Goal: Information Seeking & Learning: Compare options

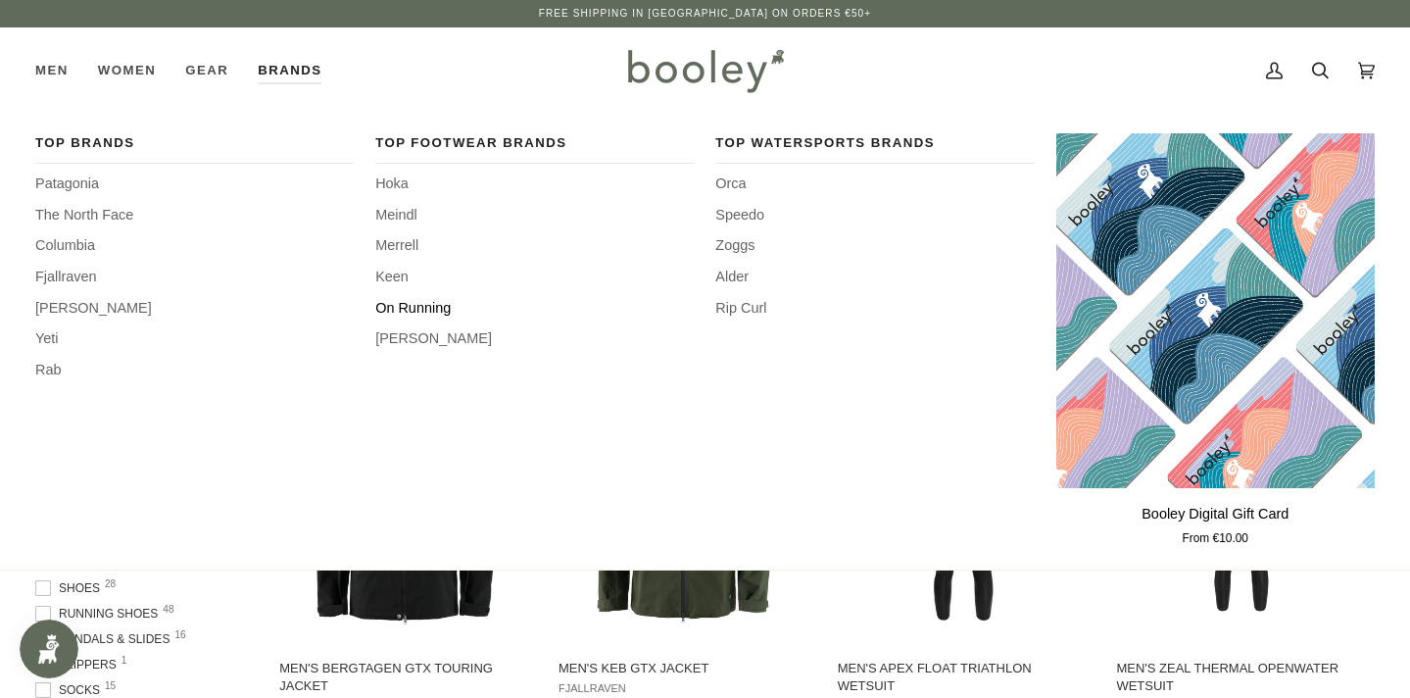
click at [423, 304] on span "On Running" at bounding box center [535, 309] width 320 height 22
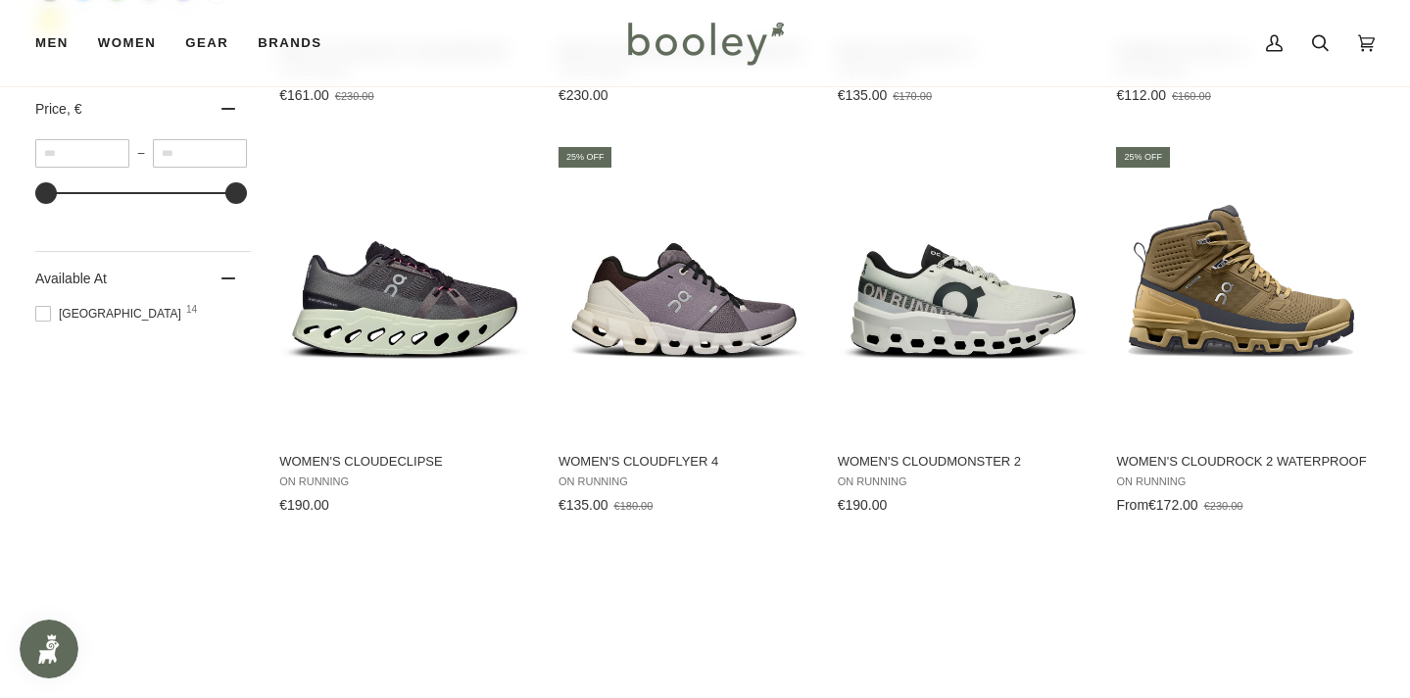
scroll to position [711, 0]
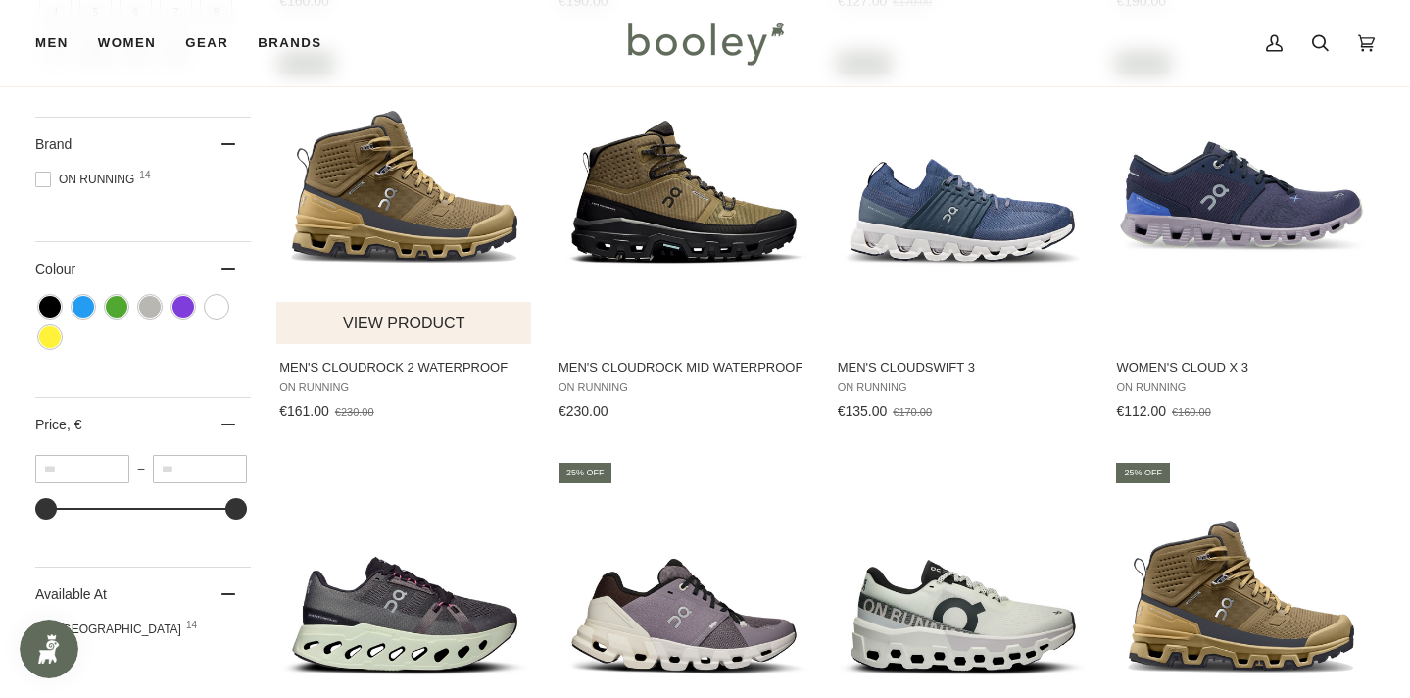
click at [381, 202] on img "Men's Cloudrock 2 Waterproof" at bounding box center [404, 197] width 257 height 257
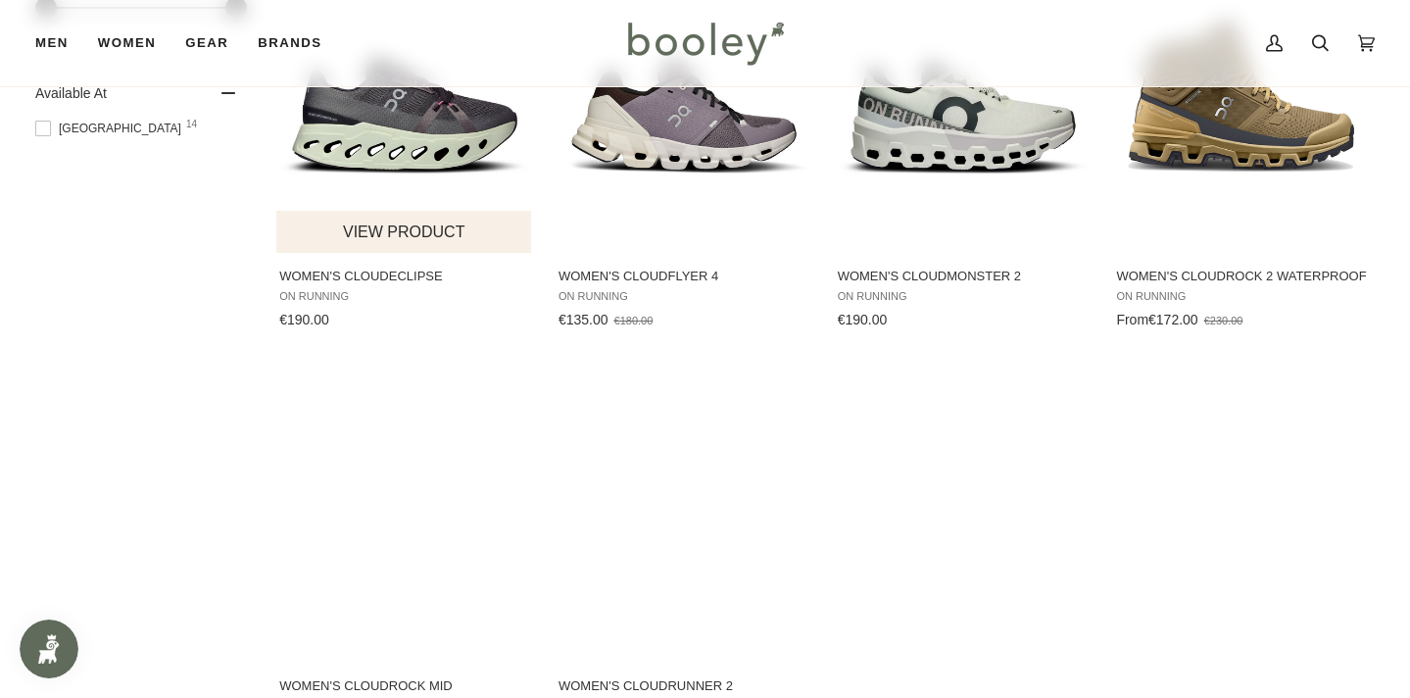
scroll to position [1291, 0]
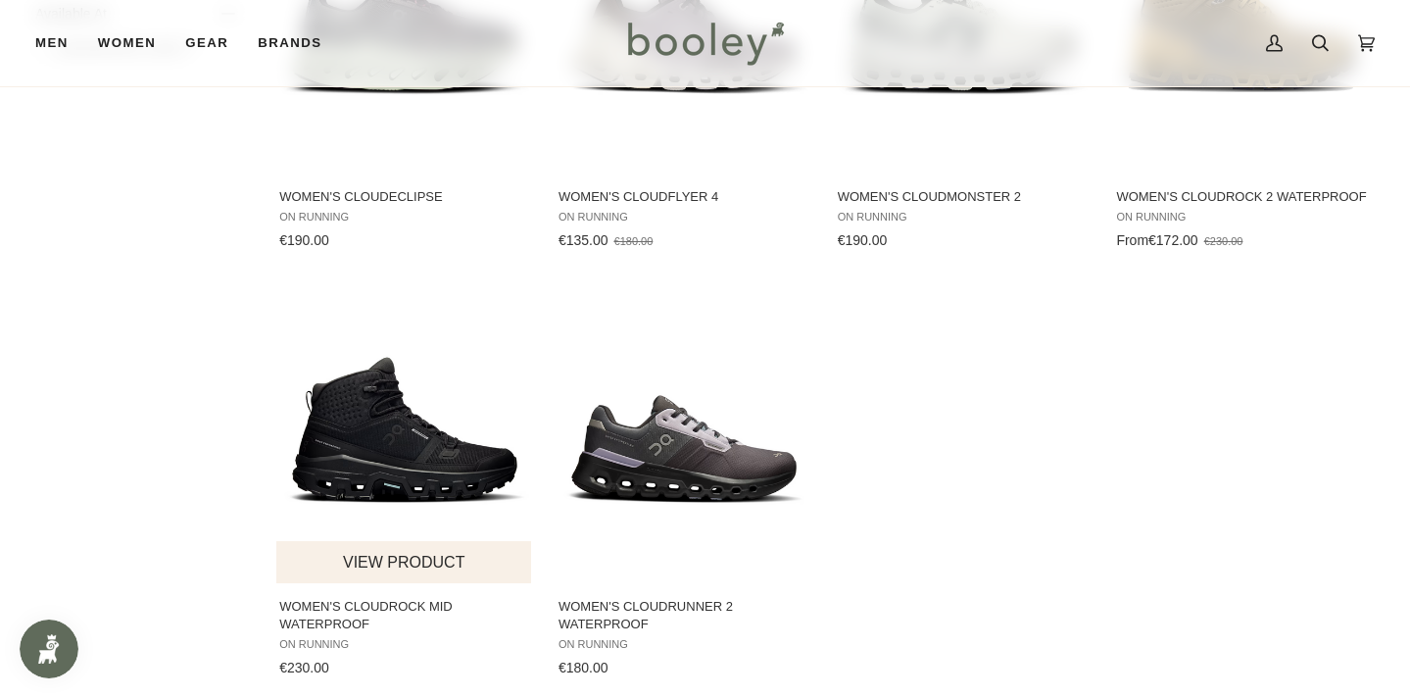
click at [448, 471] on img "Women's Cloudrock Mid Waterproof" at bounding box center [404, 436] width 257 height 257
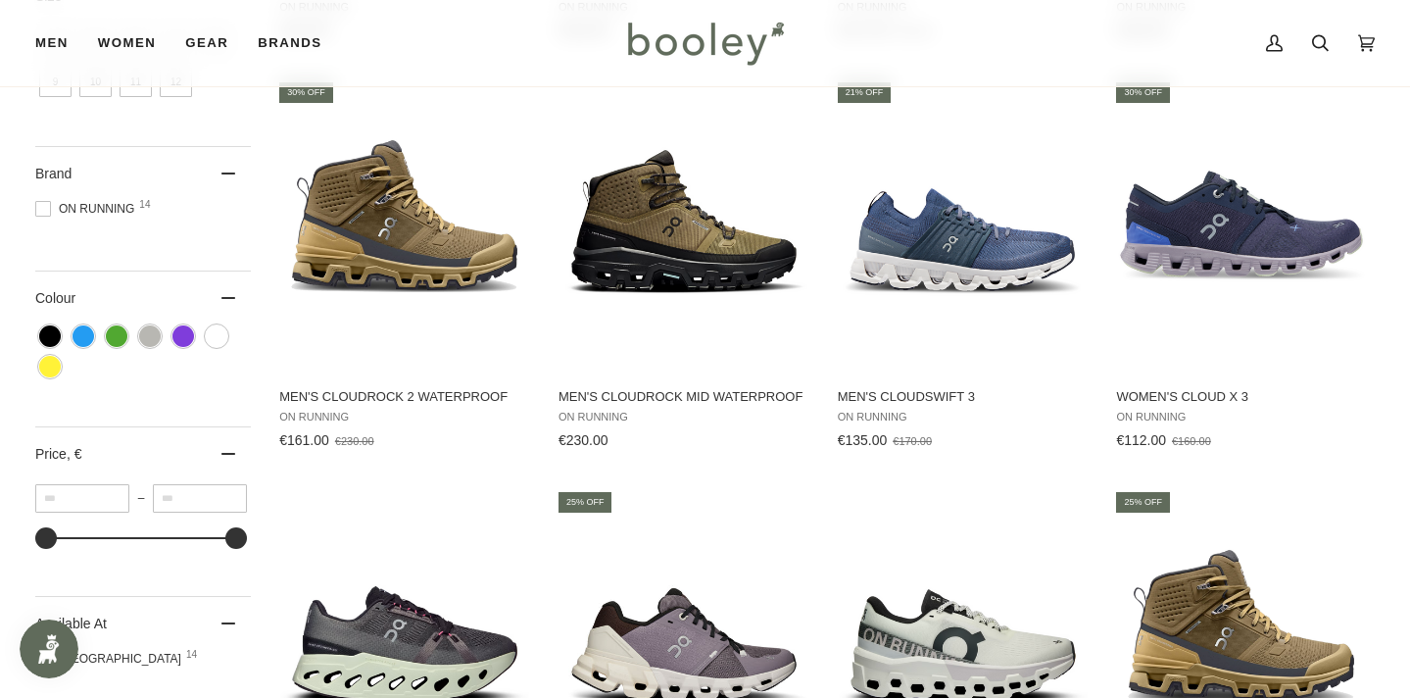
scroll to position [679, 0]
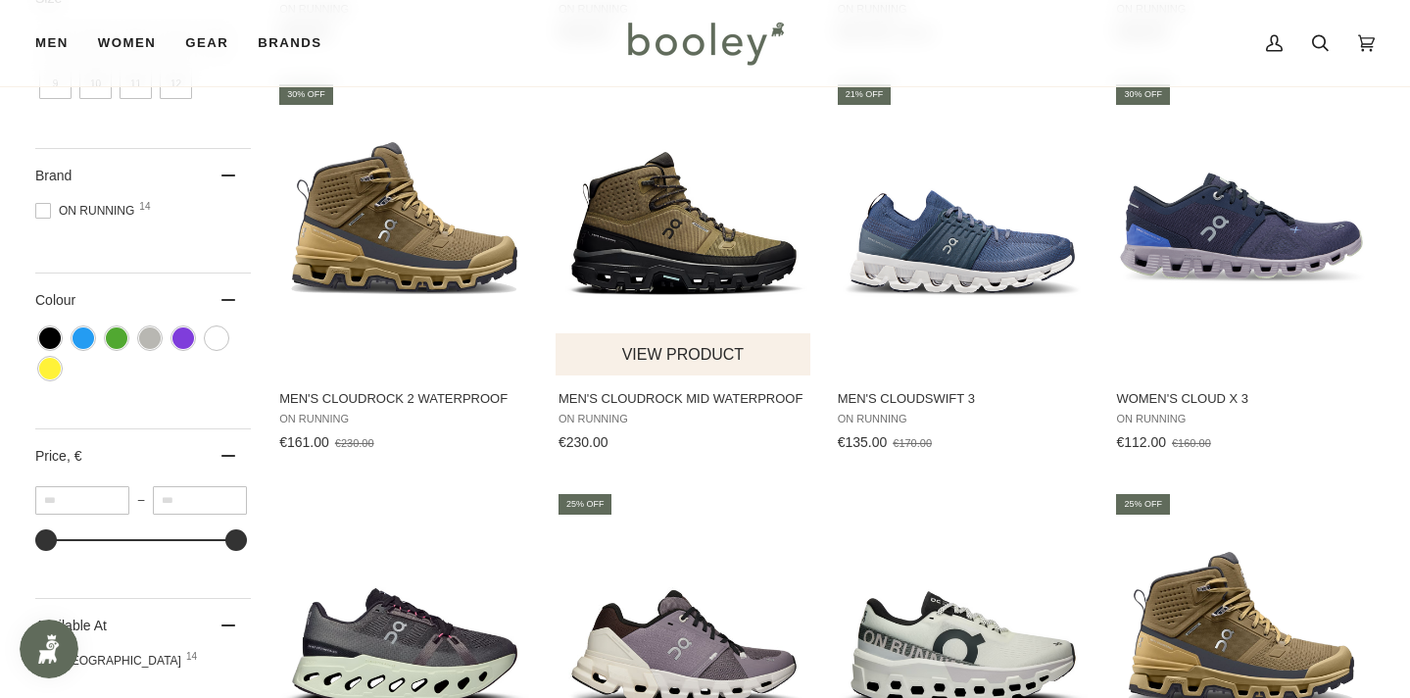
click at [716, 408] on span "Men's Cloudrock Mid Waterproof On Running €230.00 View product" at bounding box center [684, 416] width 257 height 82
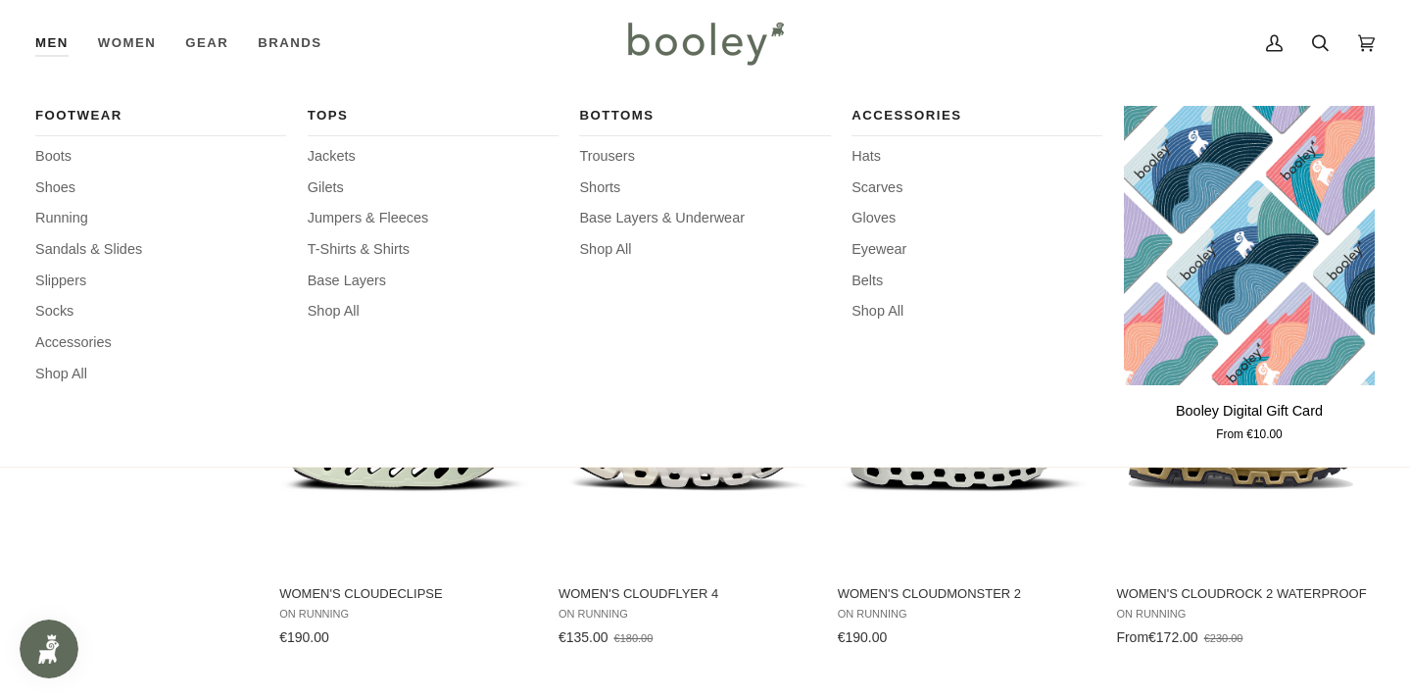
scroll to position [896, 0]
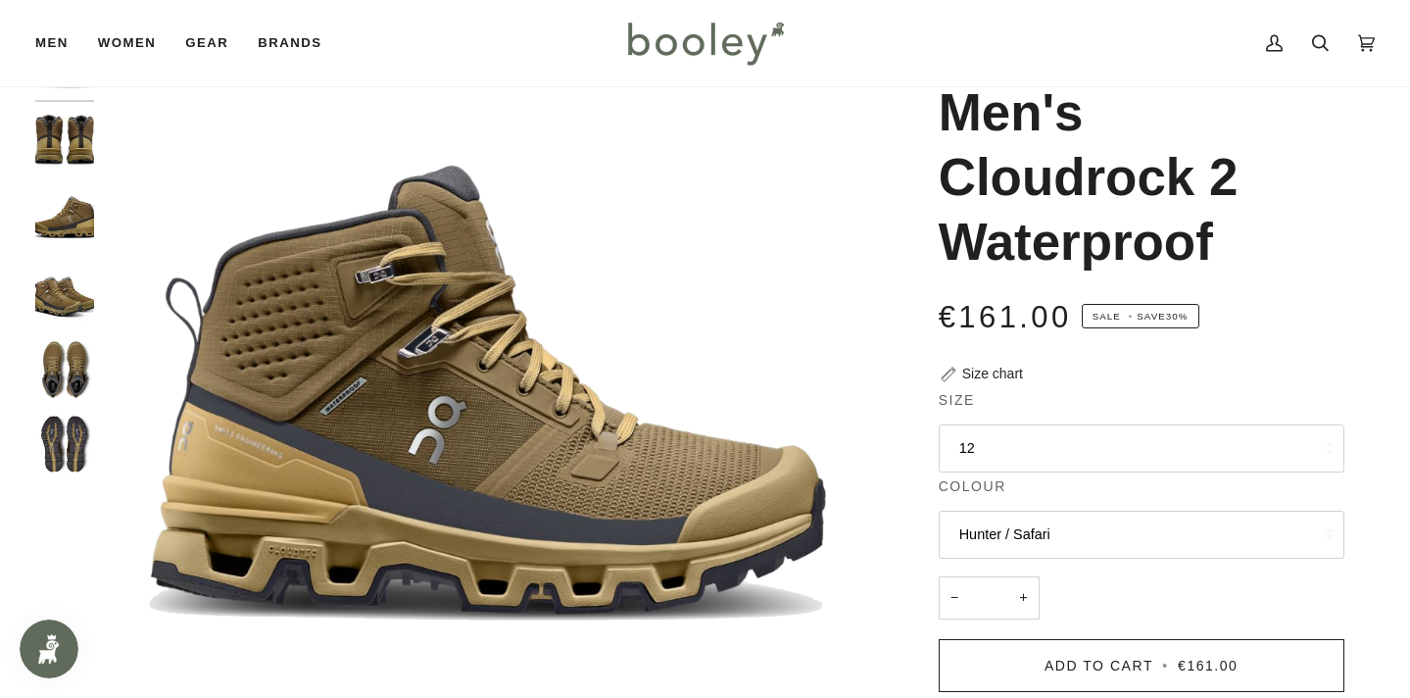
click at [1209, 449] on button "12" at bounding box center [1142, 448] width 406 height 48
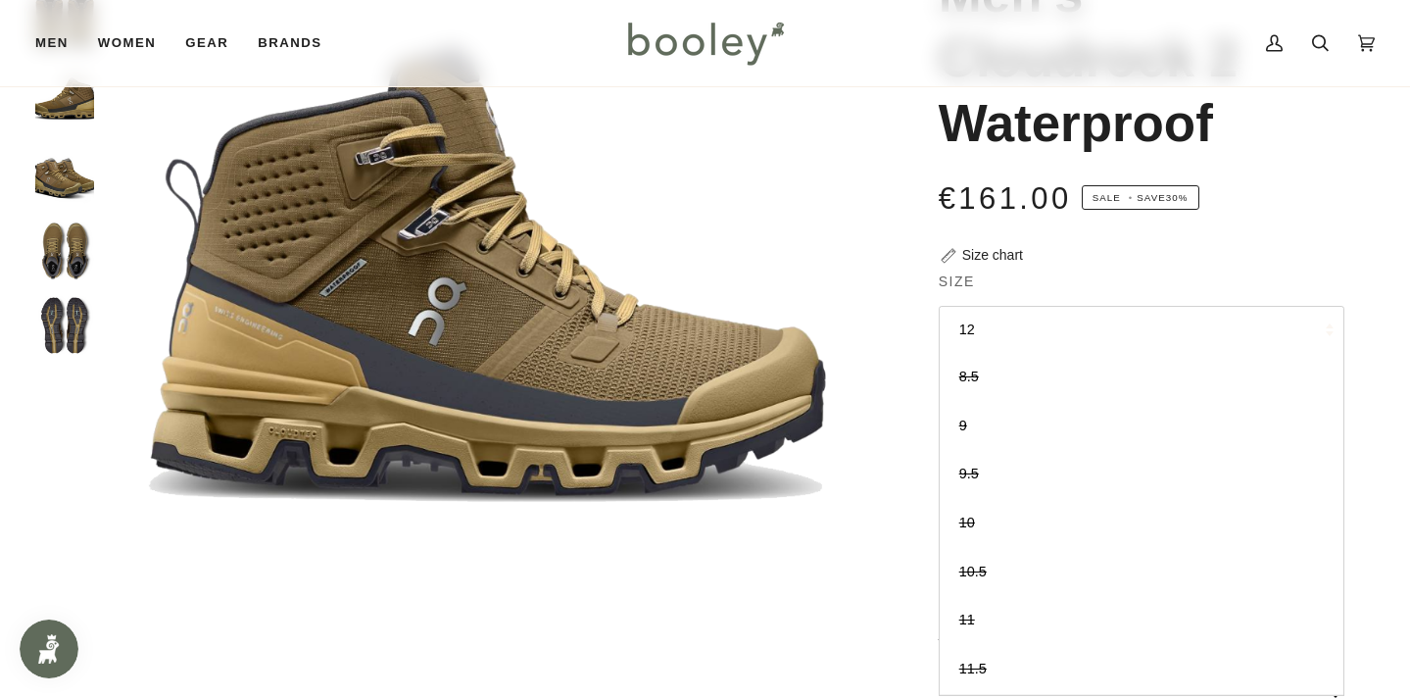
click at [1245, 277] on legend "Size" at bounding box center [1142, 286] width 406 height 30
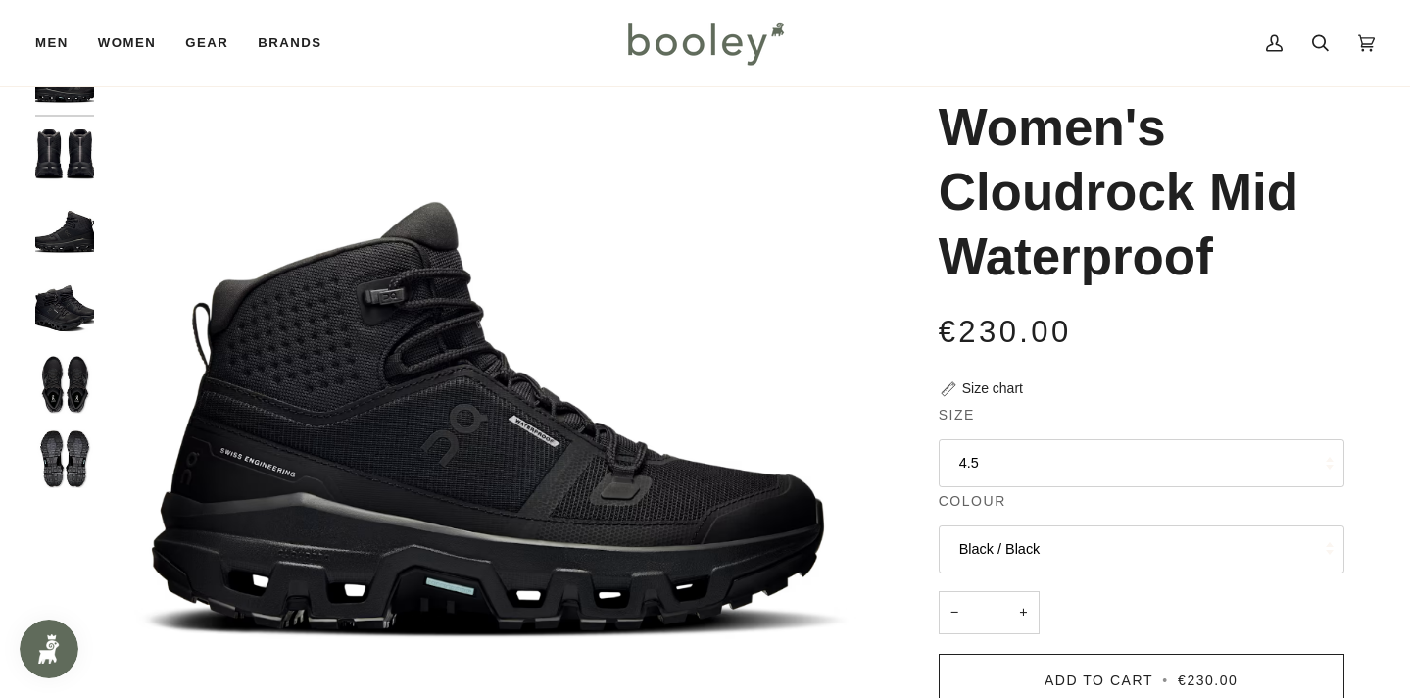
scroll to position [84, 0]
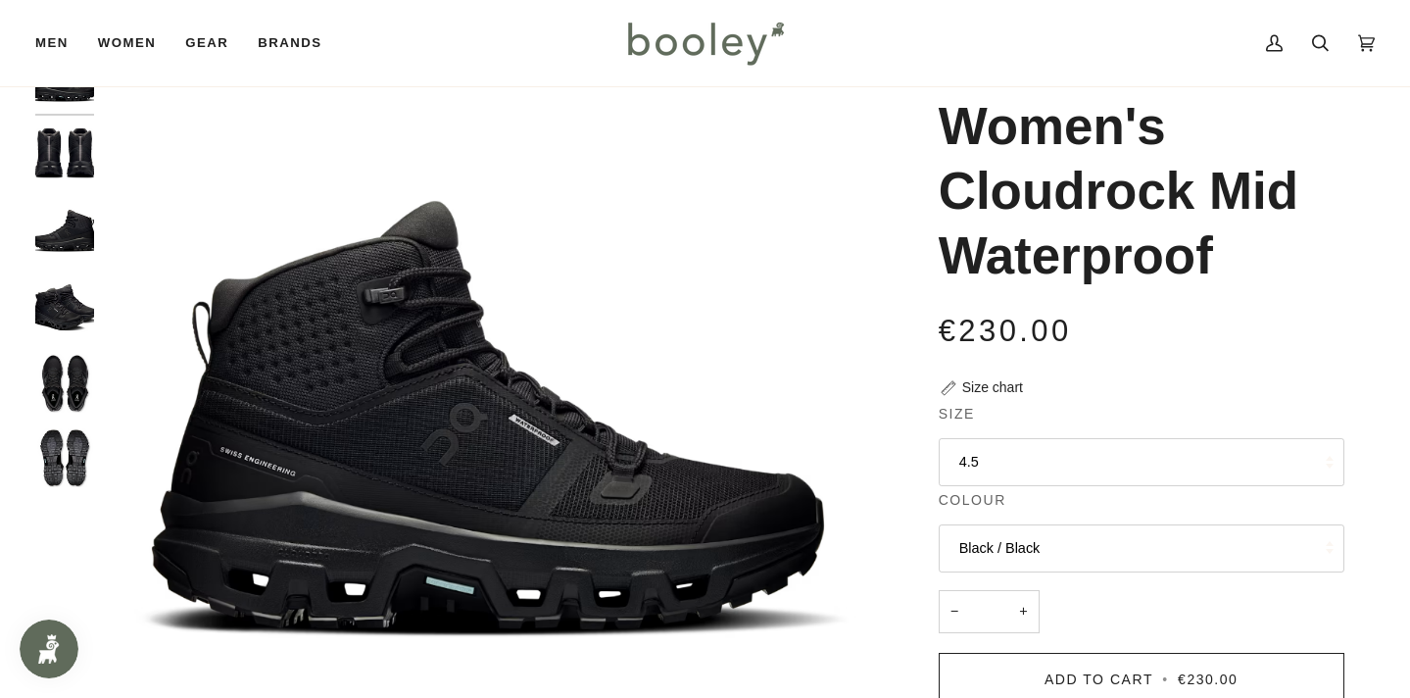
click at [1166, 449] on button "4.5" at bounding box center [1142, 462] width 406 height 48
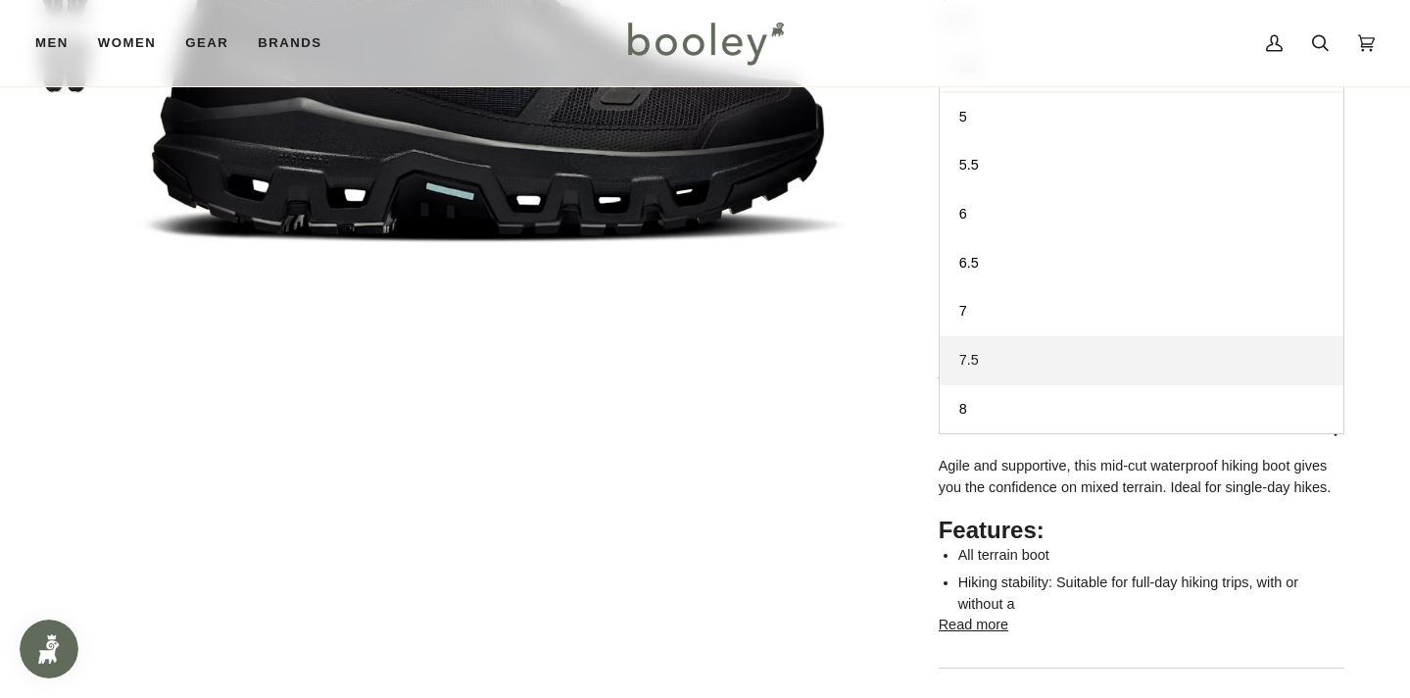
scroll to position [479, 0]
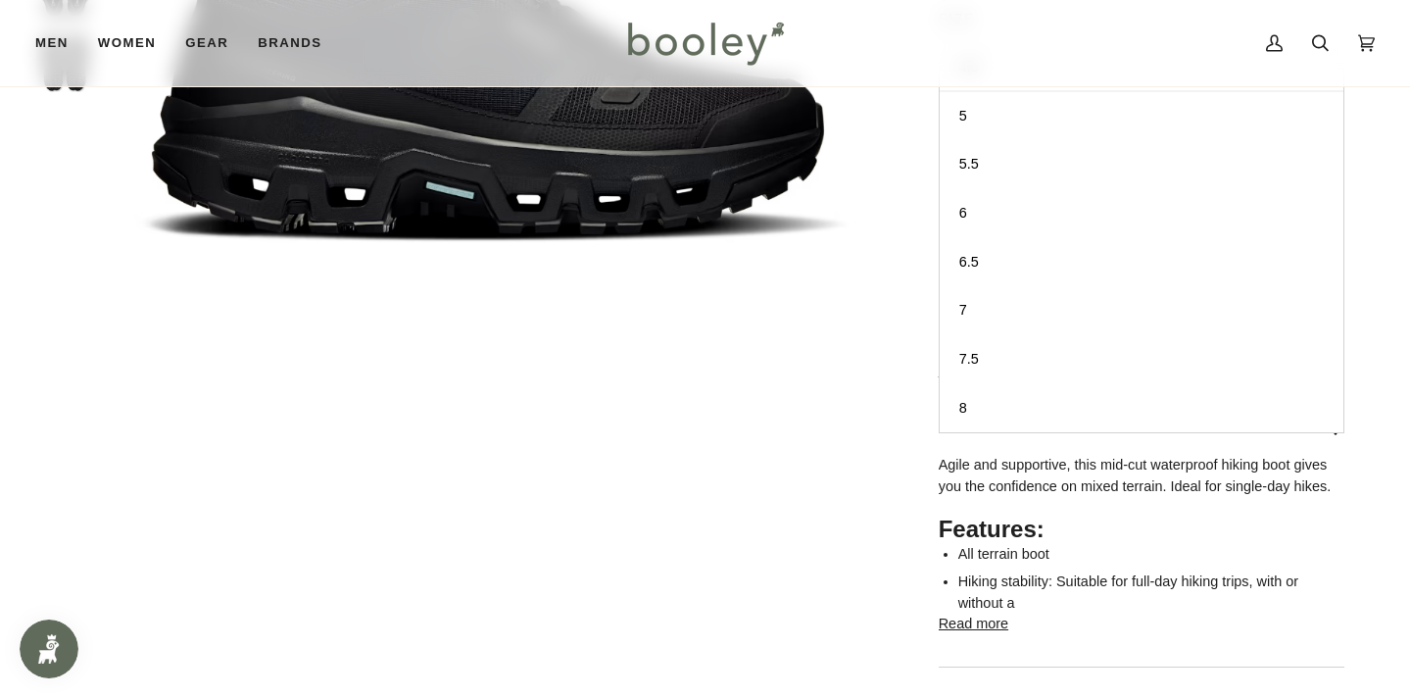
click at [1226, 449] on button "Description" at bounding box center [1142, 429] width 406 height 52
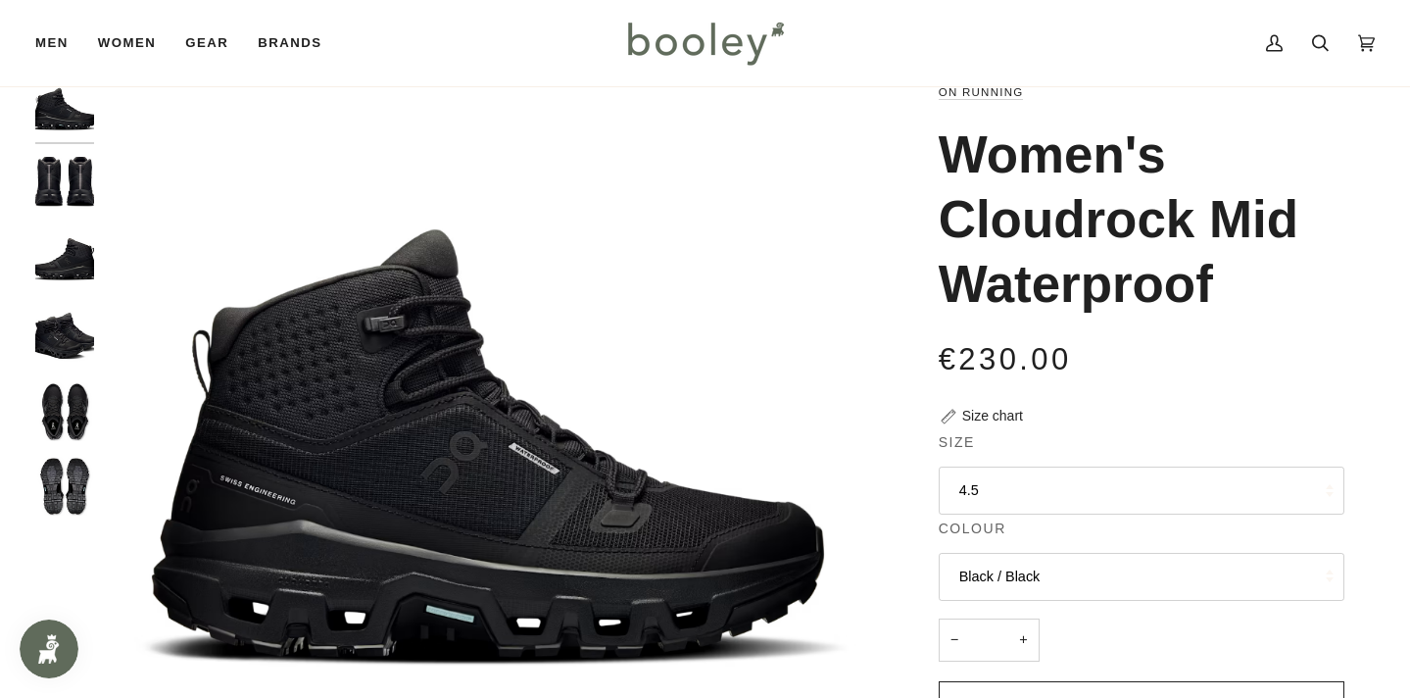
scroll to position [0, 0]
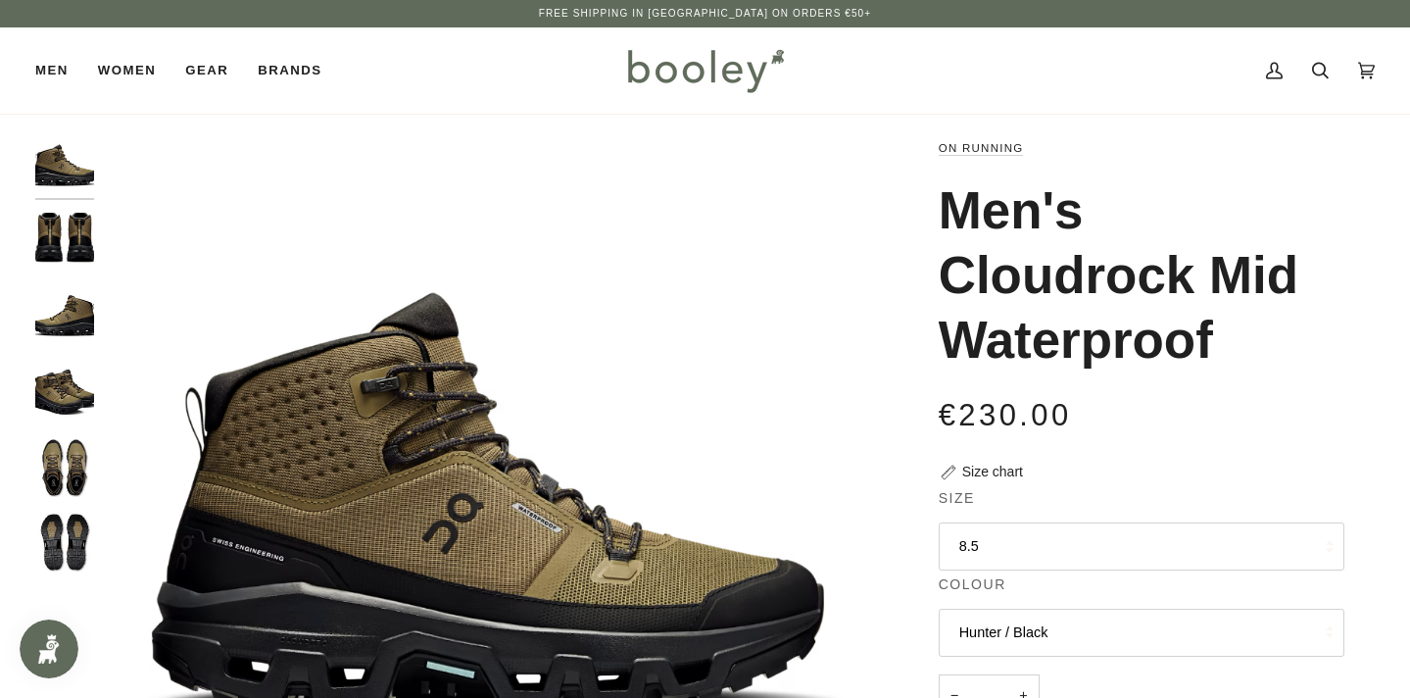
click at [1134, 550] on button "8.5" at bounding box center [1142, 546] width 406 height 48
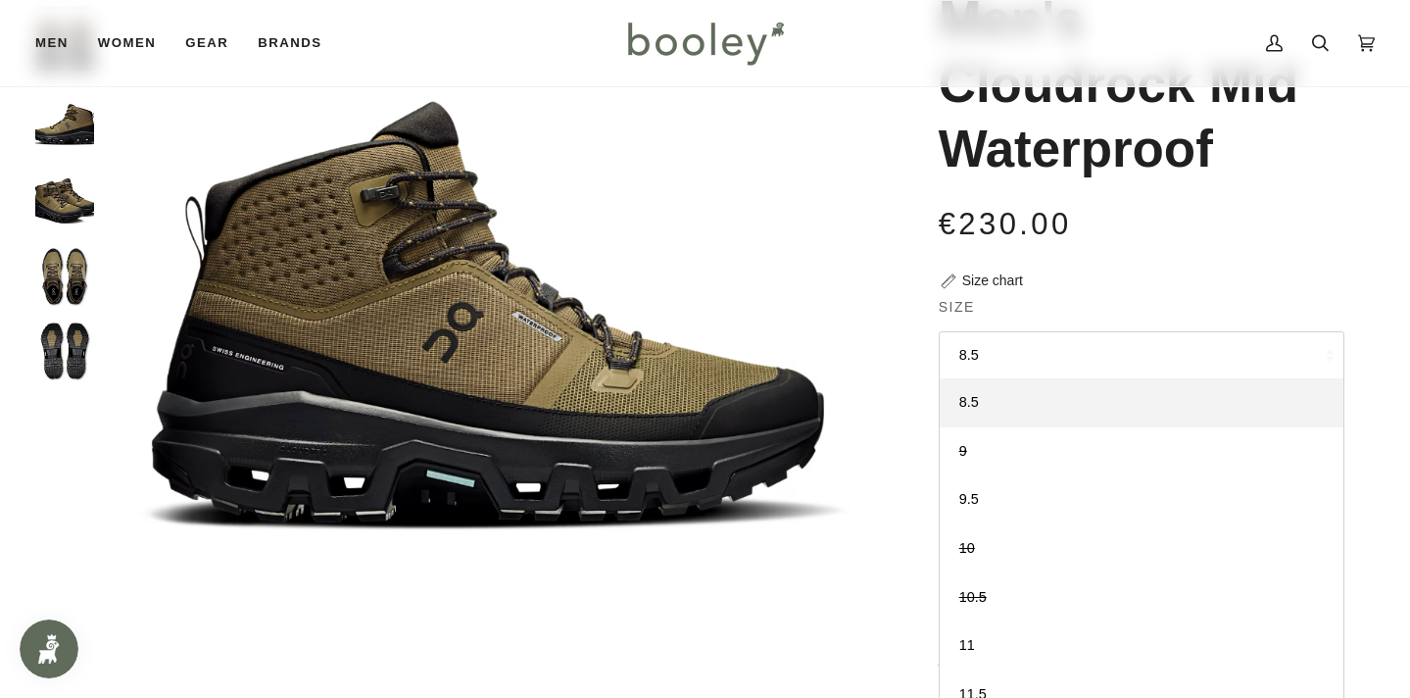
scroll to position [206, 0]
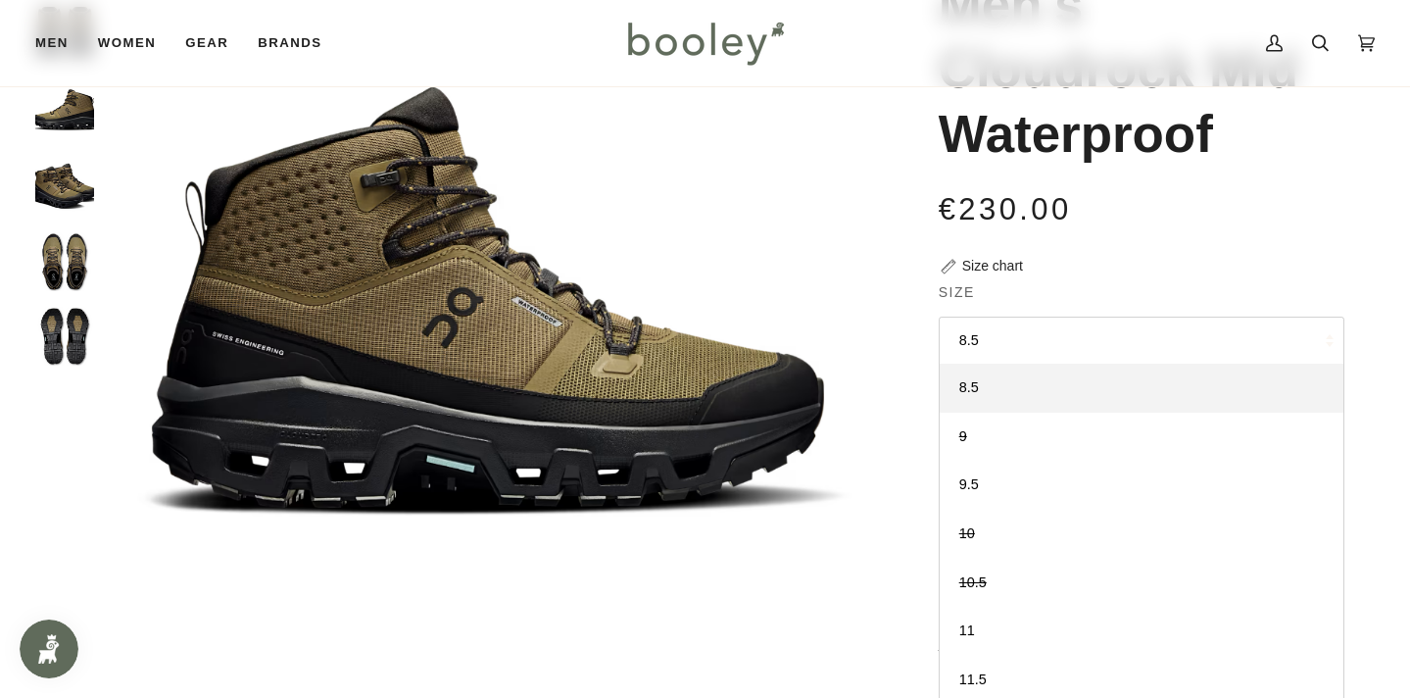
click at [1118, 198] on div "€230.00 Sale • Save" at bounding box center [1142, 208] width 406 height 44
